Goal: Information Seeking & Learning: Learn about a topic

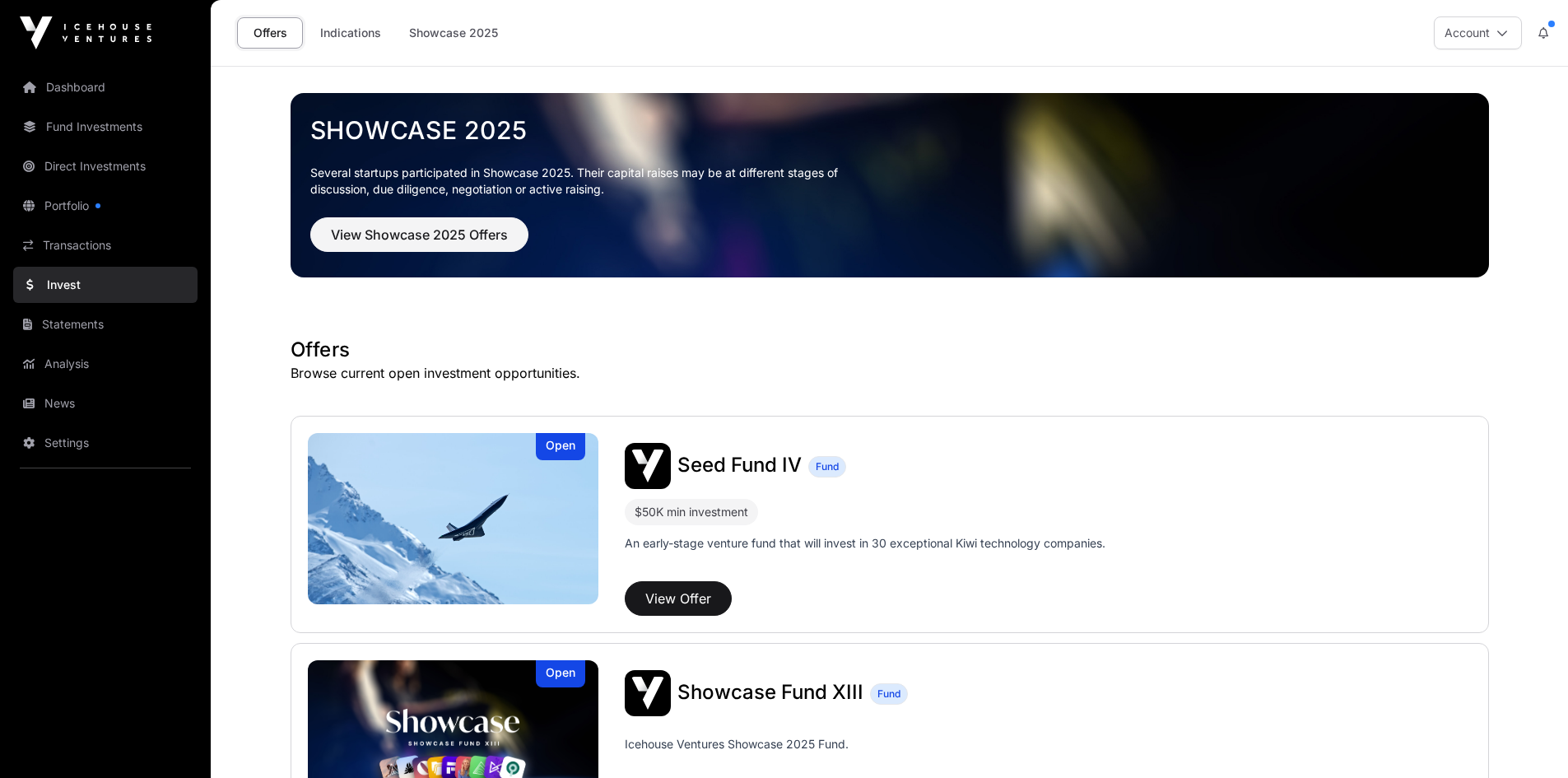
scroll to position [237, 0]
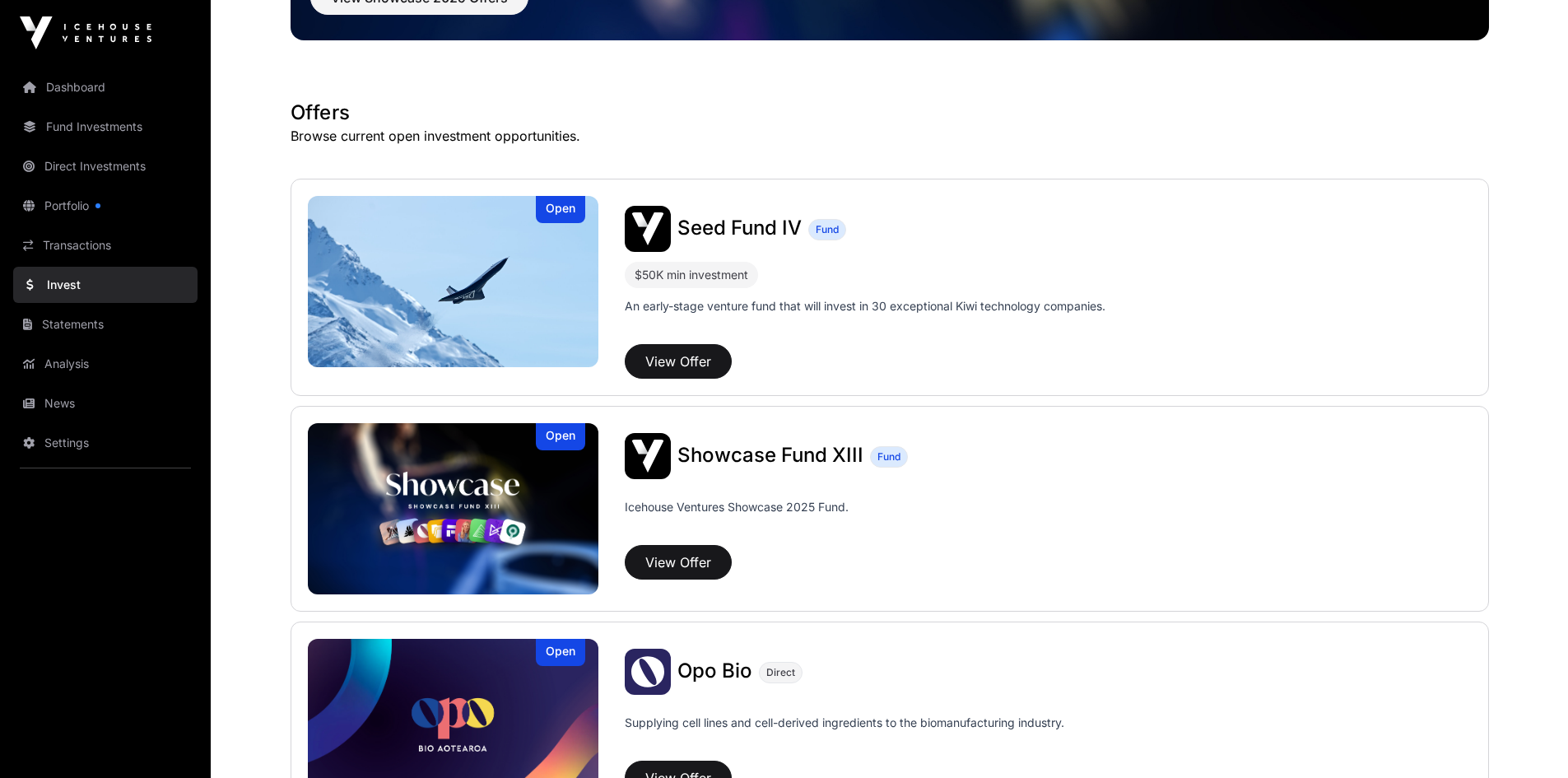
drag, startPoint x: 0, startPoint y: 0, endPoint x: 49, endPoint y: 407, distance: 409.9
click at [49, 407] on link "News" at bounding box center [105, 403] width 185 height 36
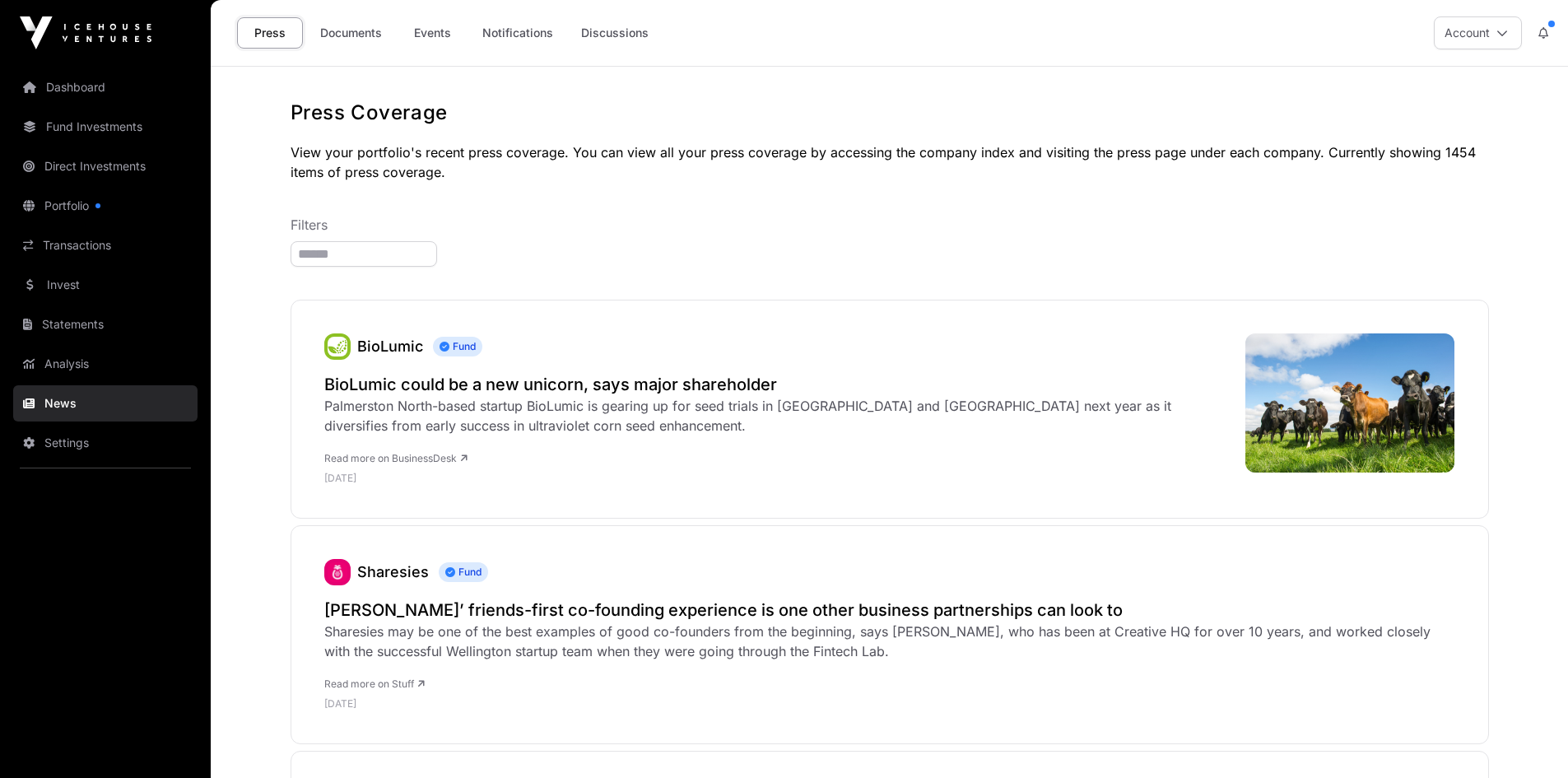
click at [436, 31] on link "Events" at bounding box center [432, 33] width 66 height 31
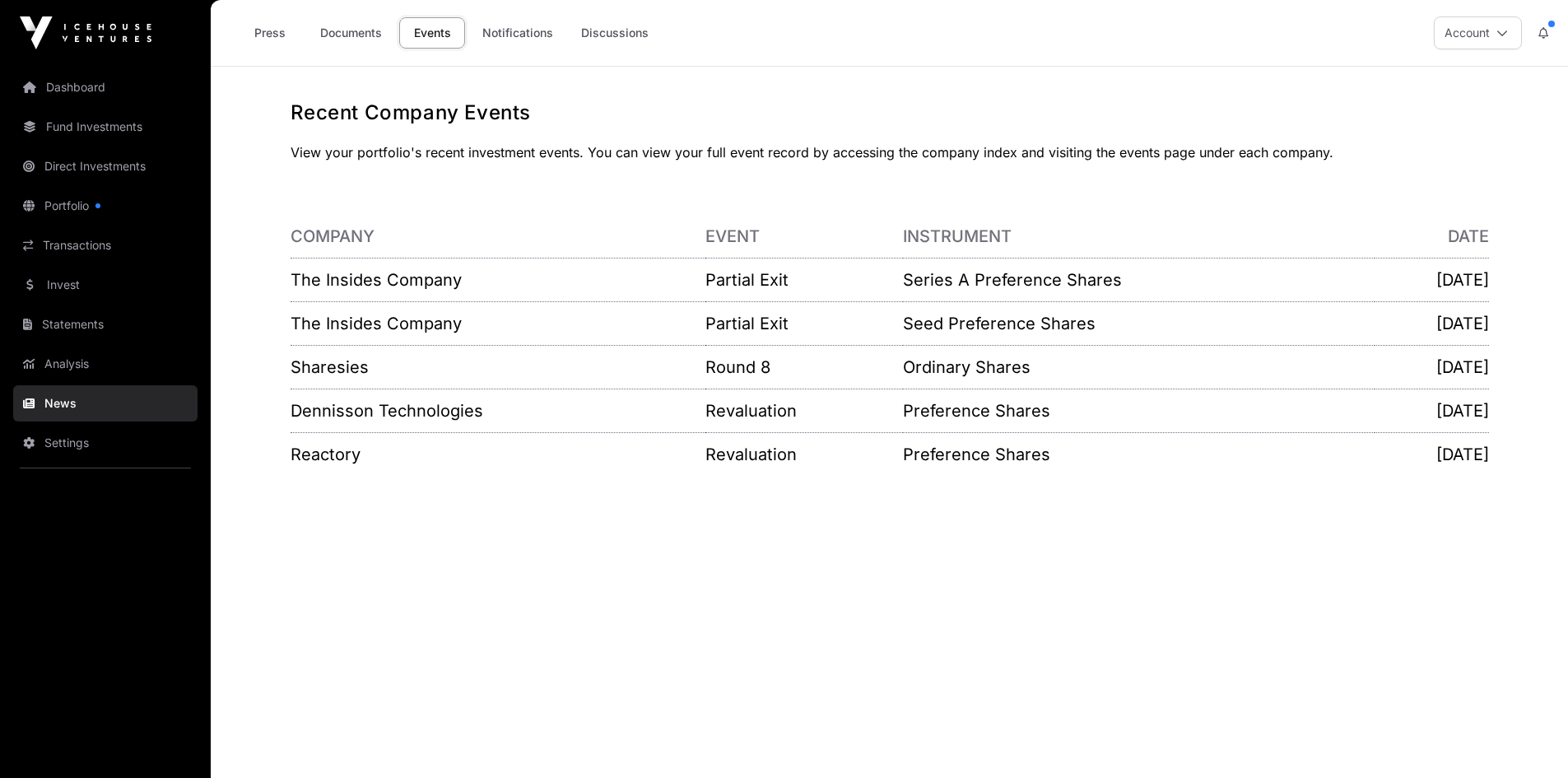
click at [325, 277] on link "The Insides Company" at bounding box center [375, 279] width 171 height 20
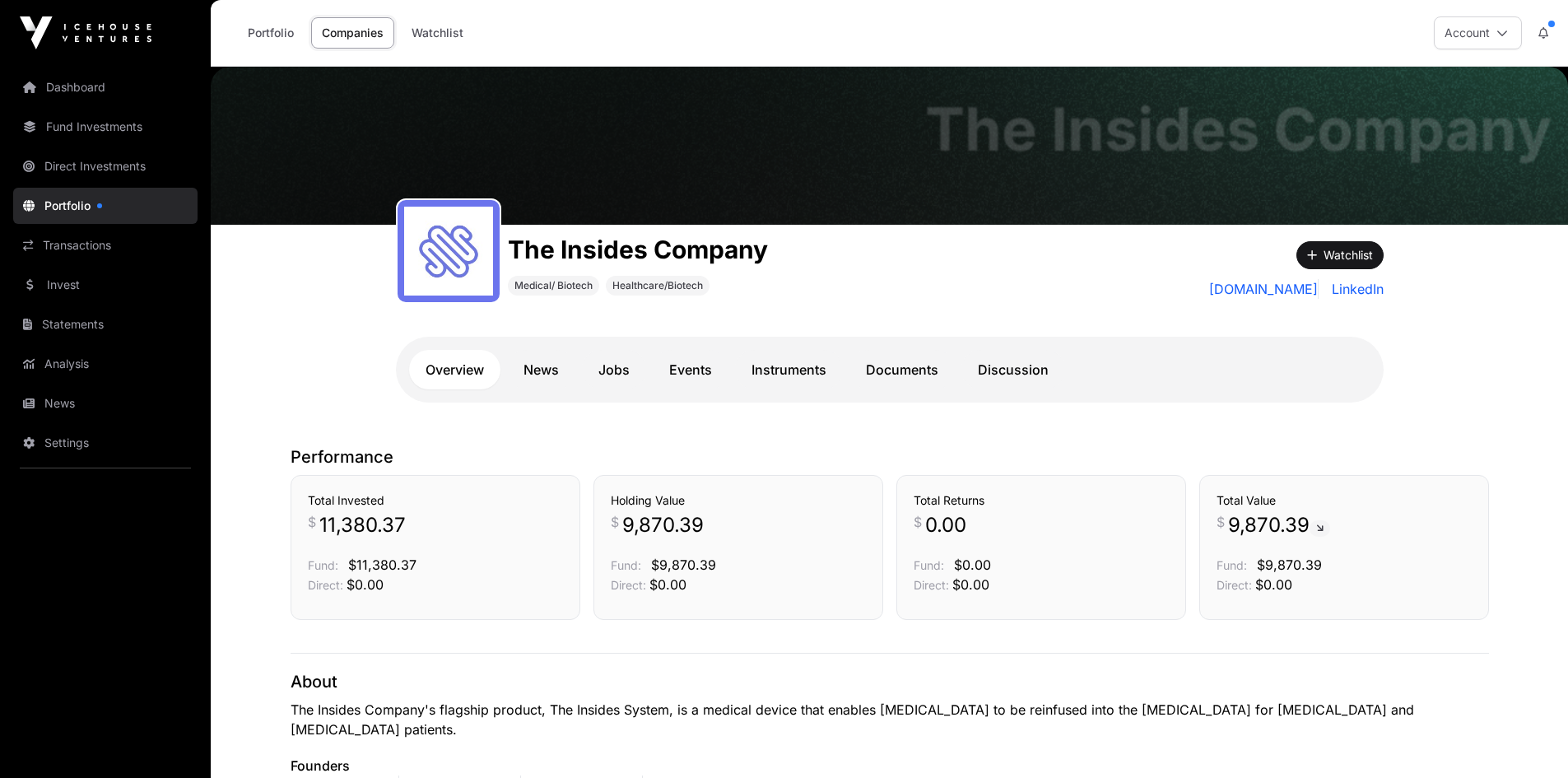
click at [905, 365] on link "Documents" at bounding box center [902, 369] width 106 height 40
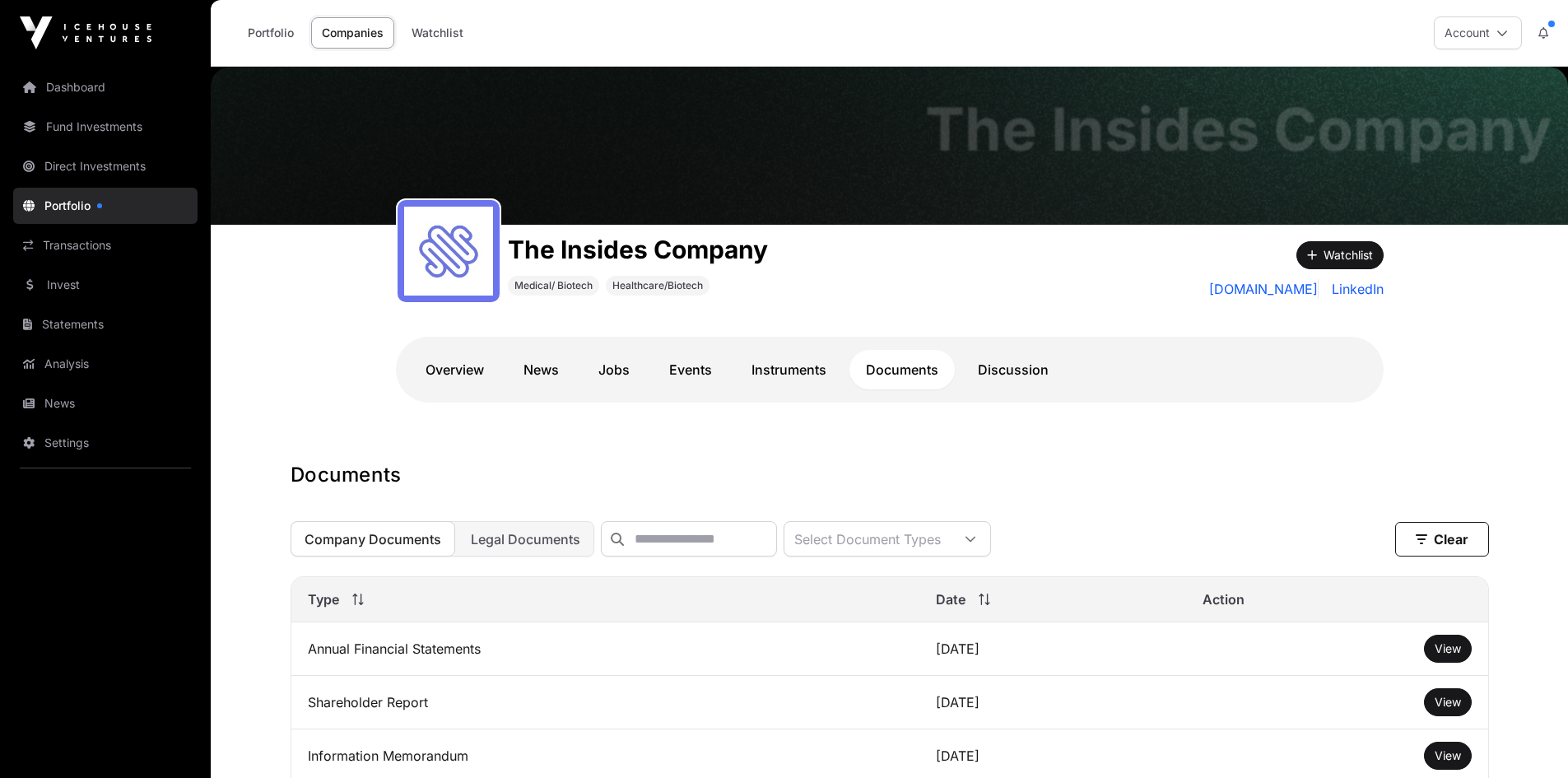
click at [1439, 654] on span "View" at bounding box center [1447, 648] width 27 height 14
click at [71, 246] on link "Transactions" at bounding box center [105, 245] width 185 height 36
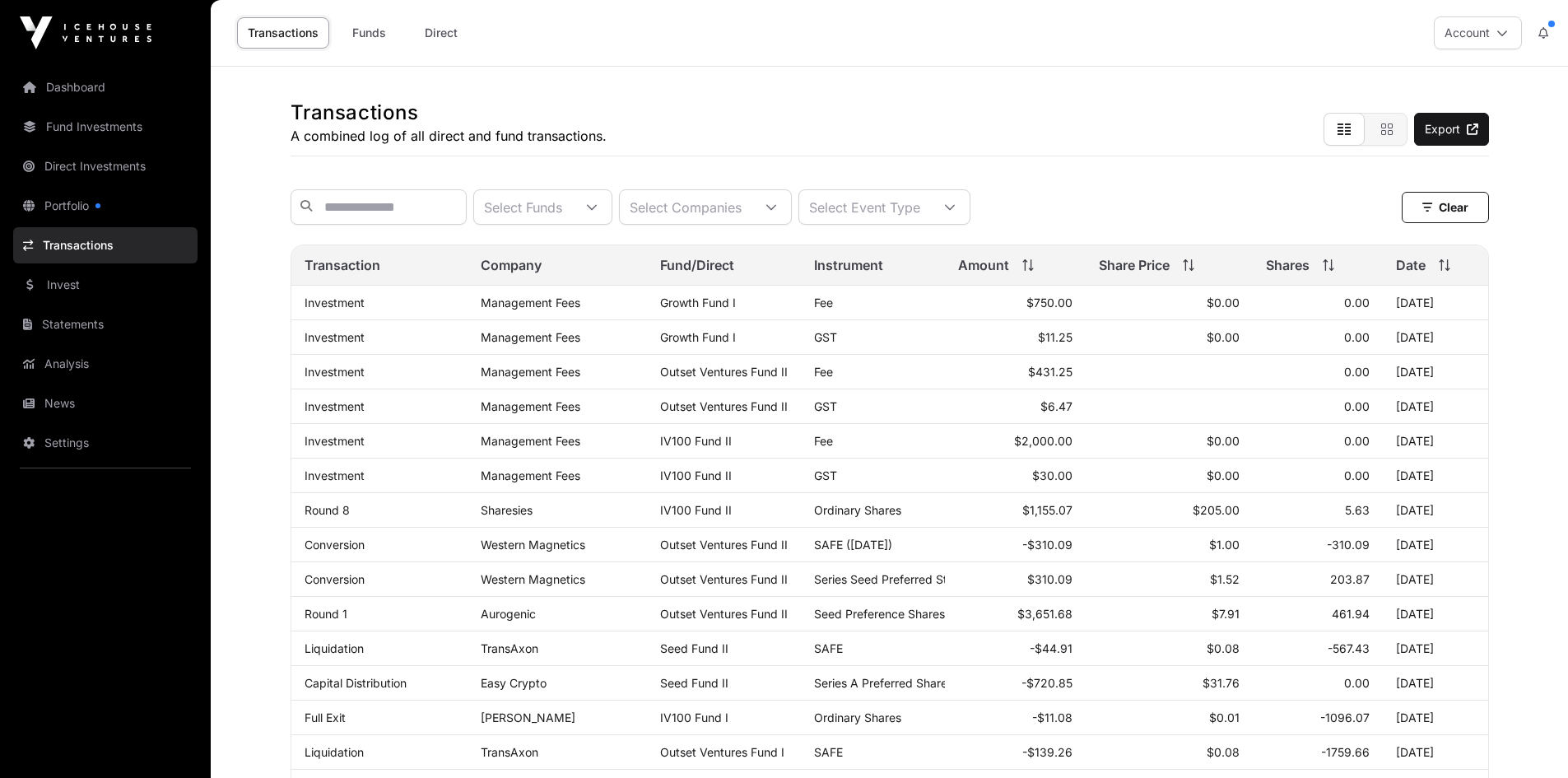
click at [94, 128] on link "Fund Investments" at bounding box center [105, 126] width 185 height 36
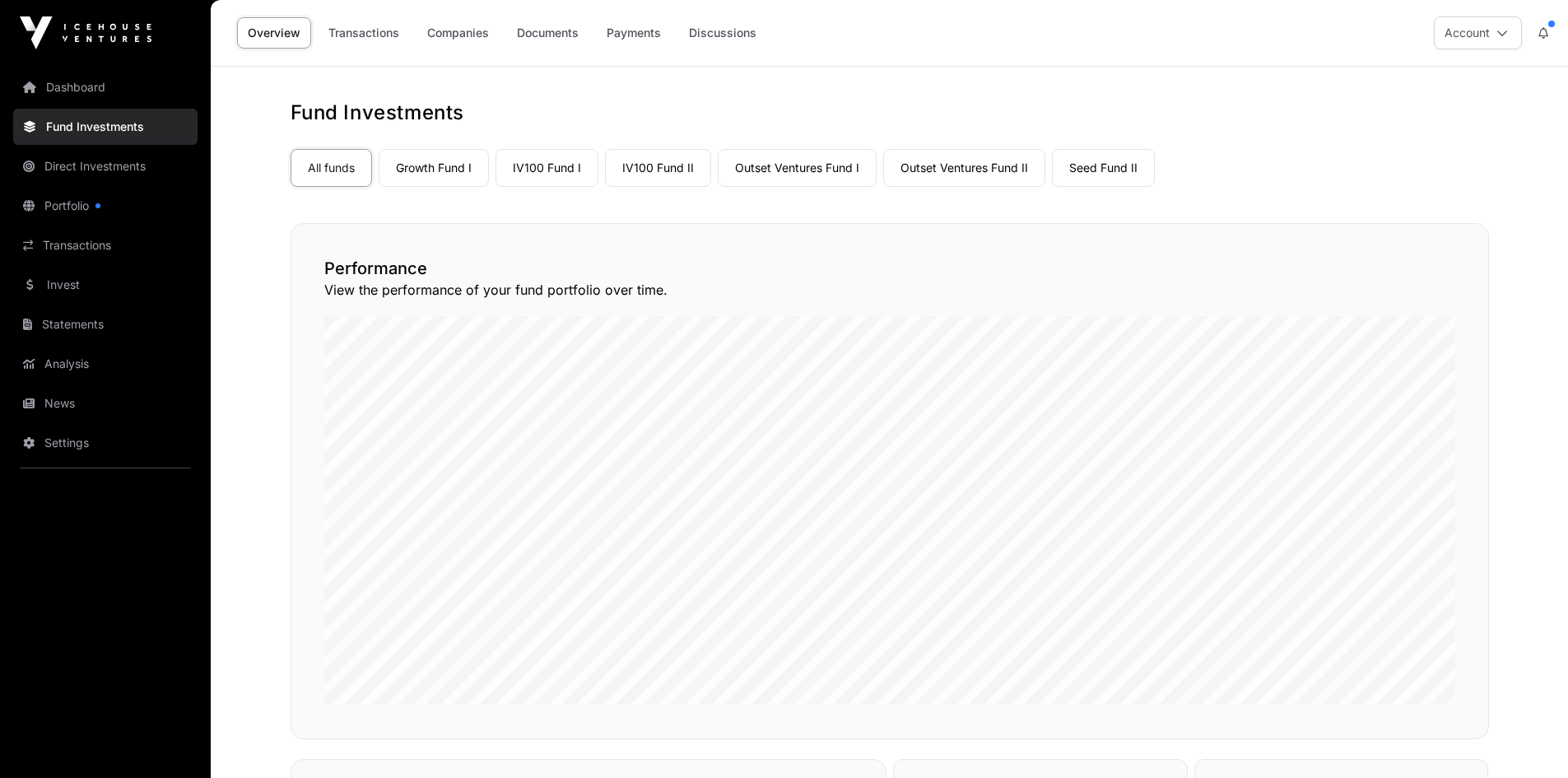
click at [663, 173] on link "IV100 Fund II" at bounding box center [658, 167] width 106 height 38
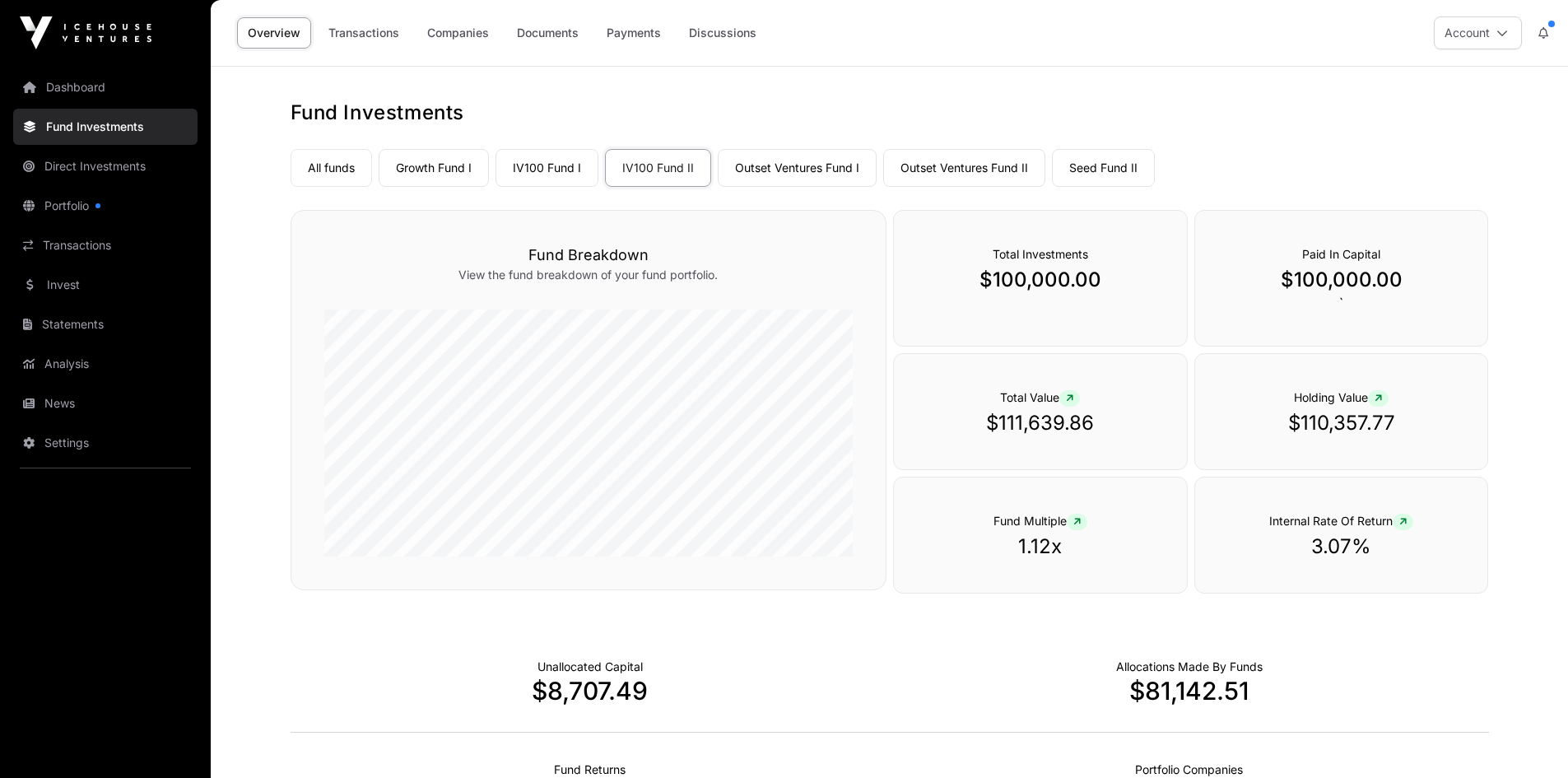
click at [440, 167] on link "Growth Fund I" at bounding box center [434, 167] width 110 height 38
